Goal: Check status

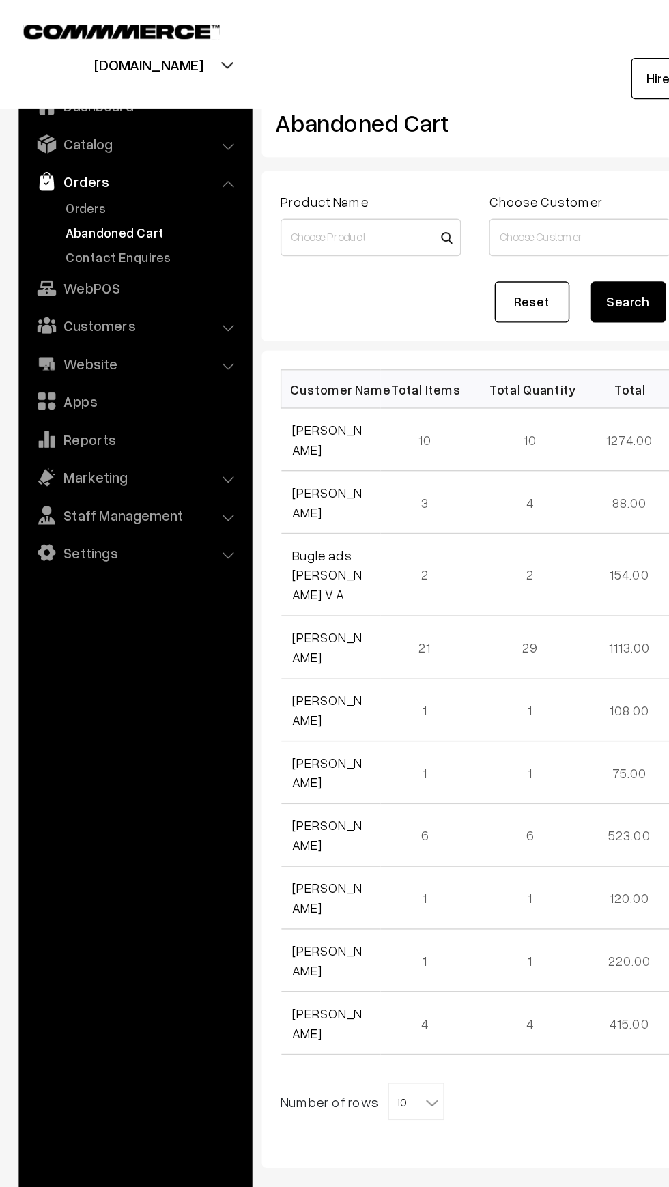
click at [42, 139] on link "Orders" at bounding box center [98, 132] width 162 height 25
click at [55, 151] on link "Orders" at bounding box center [111, 152] width 135 height 14
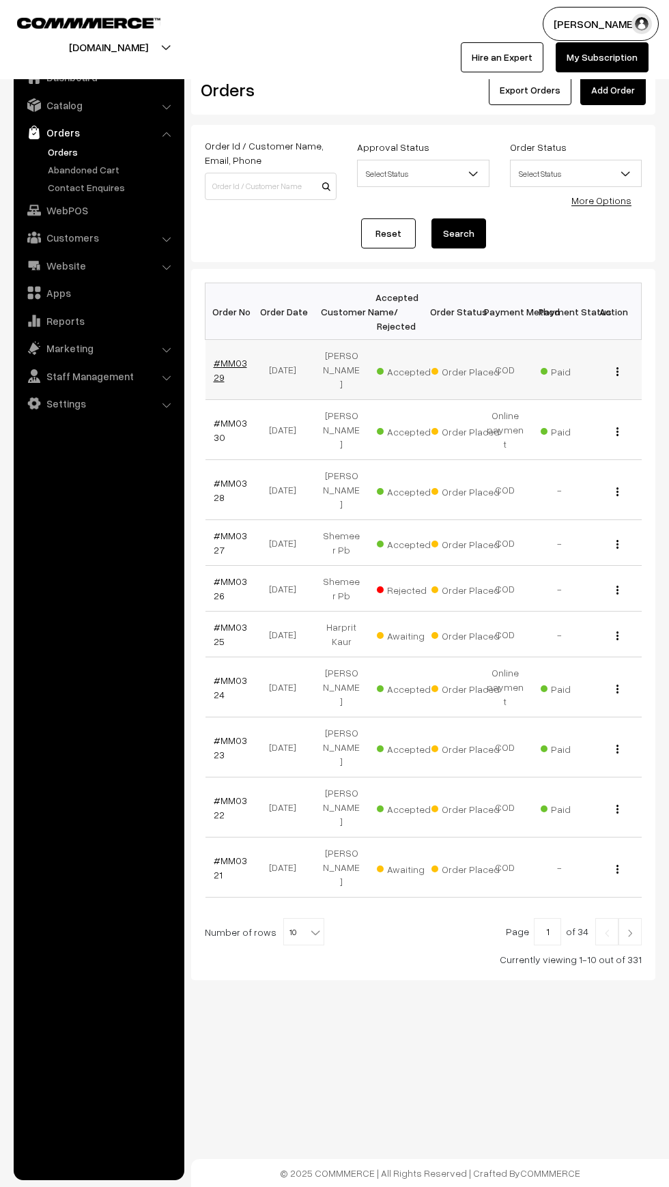
click at [216, 369] on link "#MM0329" at bounding box center [230, 370] width 33 height 26
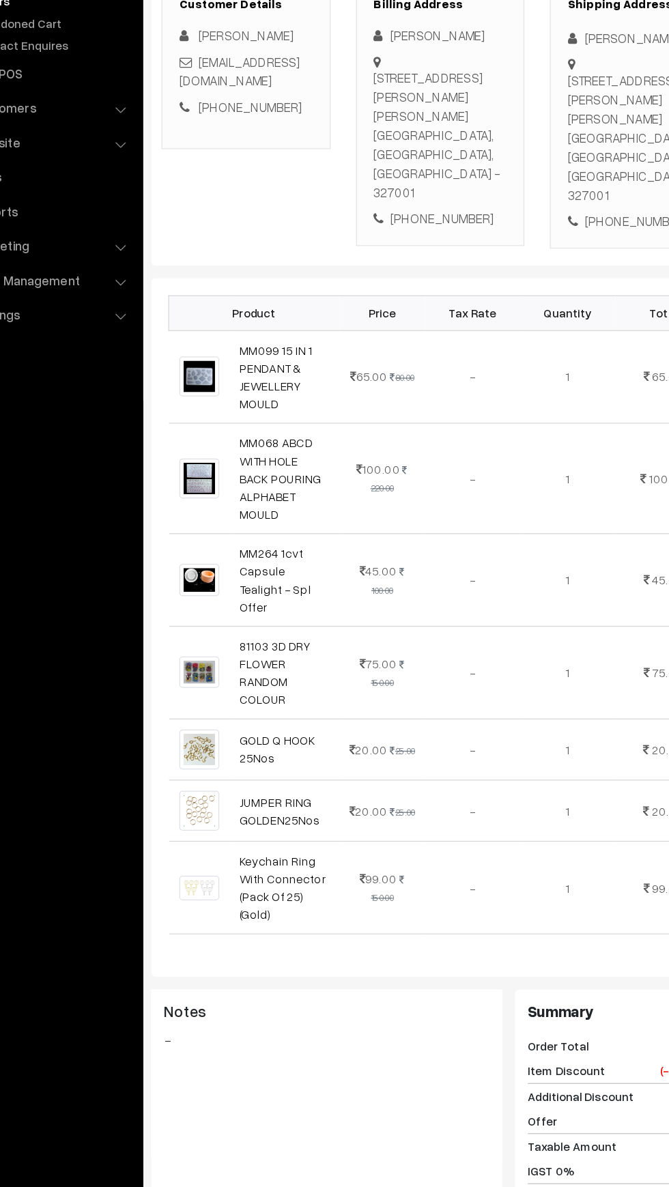
scroll to position [134, 0]
